Goal: Task Accomplishment & Management: Use online tool/utility

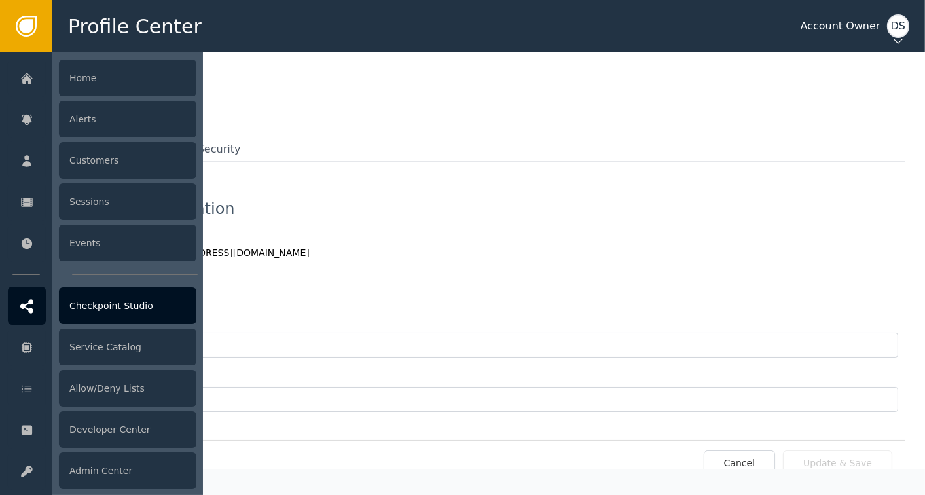
click at [101, 306] on div "Checkpoint Studio" at bounding box center [127, 305] width 137 height 37
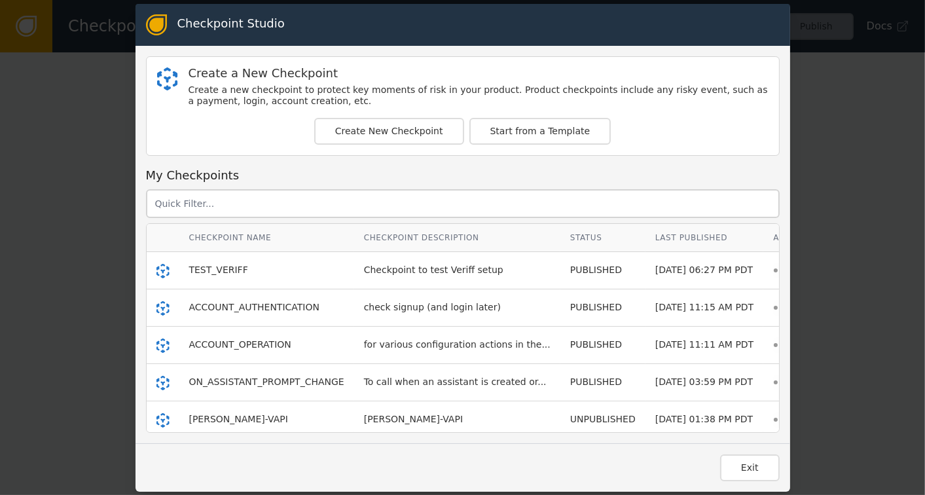
click at [31, 170] on div "Checkpoint Studio Create a New Checkpoint Create a new checkpoint to protect ke…" at bounding box center [462, 247] width 925 height 495
click at [732, 465] on button "Exit" at bounding box center [750, 467] width 60 height 27
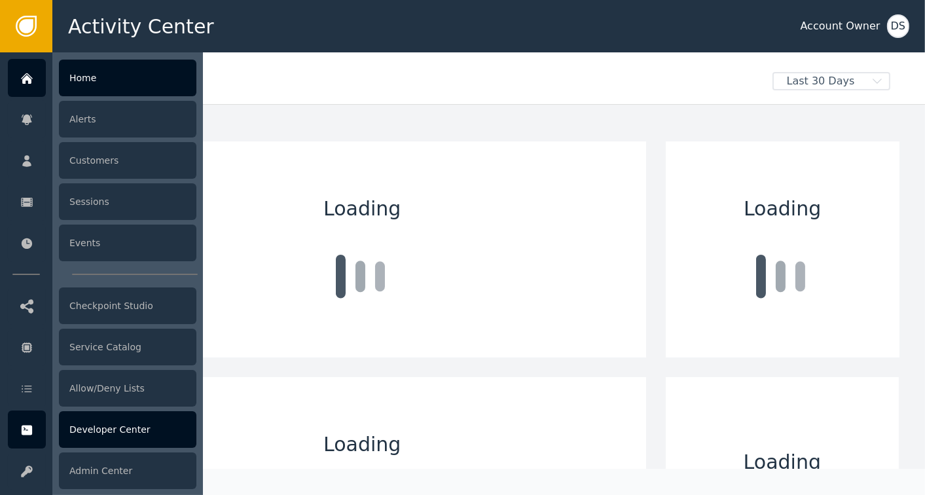
click at [124, 431] on div "Developer Center" at bounding box center [127, 429] width 137 height 37
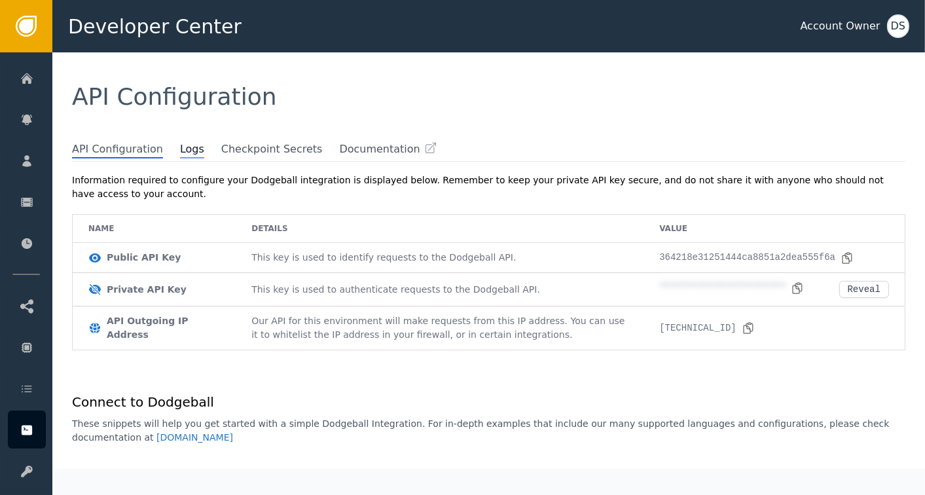
click at [180, 155] on span "Logs" at bounding box center [192, 149] width 24 height 17
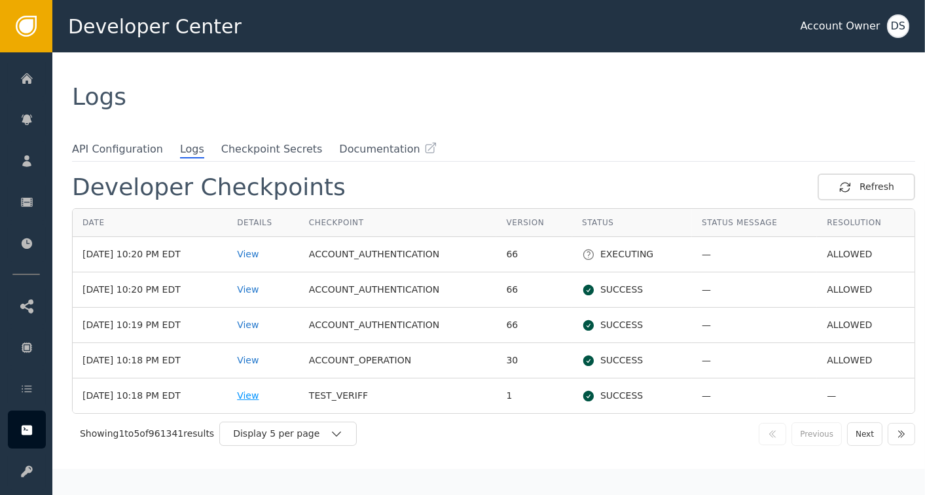
click at [253, 397] on div "View" at bounding box center [263, 396] width 52 height 14
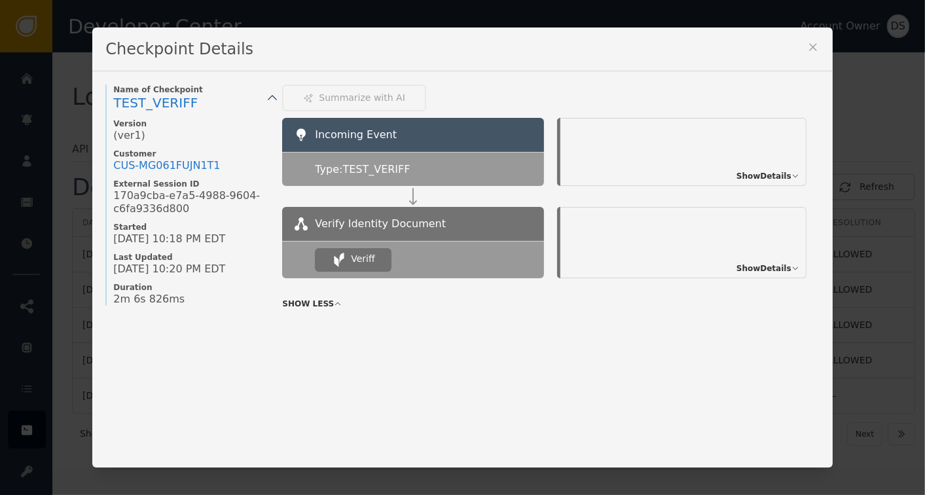
click at [753, 274] on div "Show Details" at bounding box center [682, 242] width 245 height 71
click at [755, 266] on span "Show Details" at bounding box center [763, 268] width 55 height 12
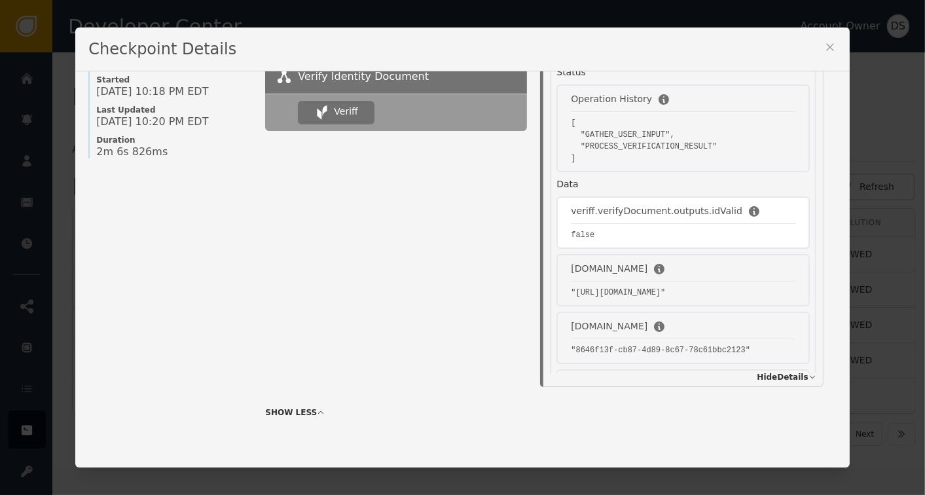
scroll to position [1295, 0]
